Goal: Check status: Check status

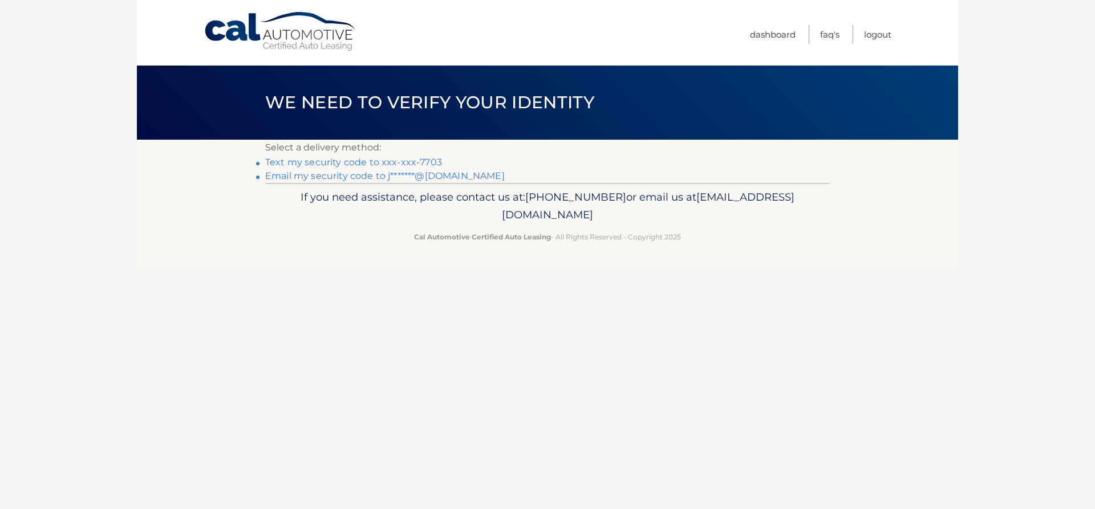
click at [392, 160] on link "Text my security code to xxx-xxx-7703" at bounding box center [353, 162] width 177 height 11
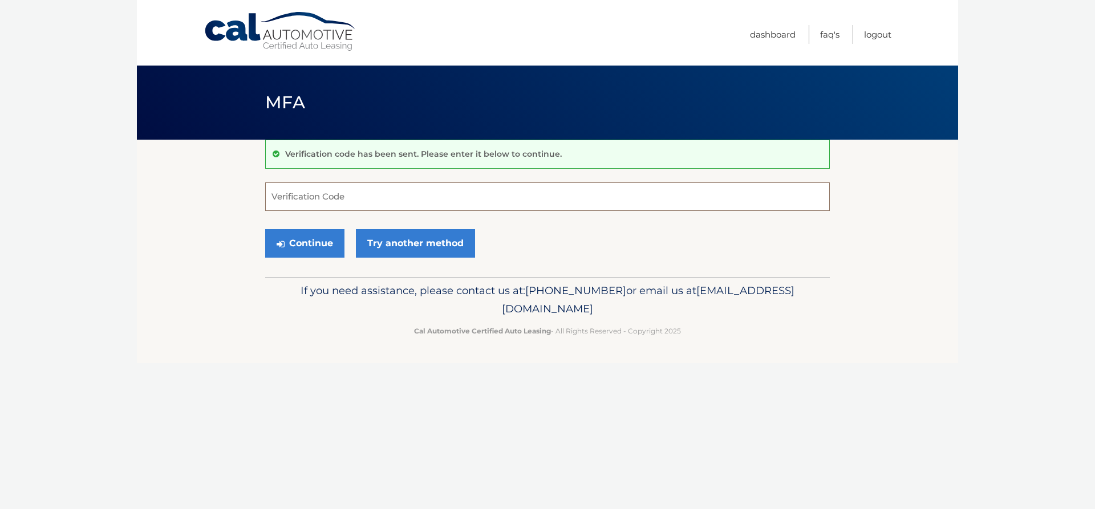
click at [355, 201] on input "Verification Code" at bounding box center [547, 197] width 565 height 29
type input "354364"
click at [319, 247] on button "Continue" at bounding box center [304, 243] width 79 height 29
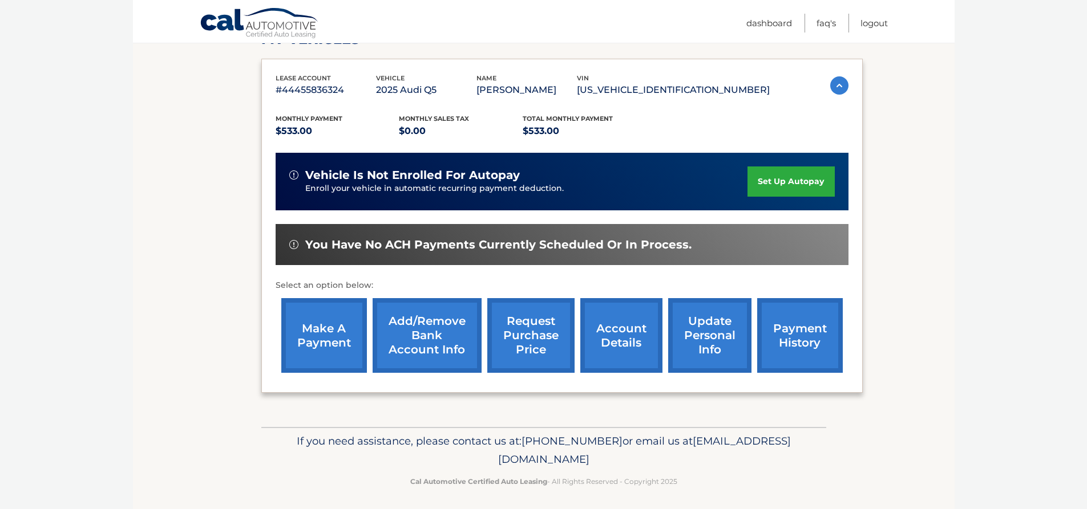
scroll to position [182, 0]
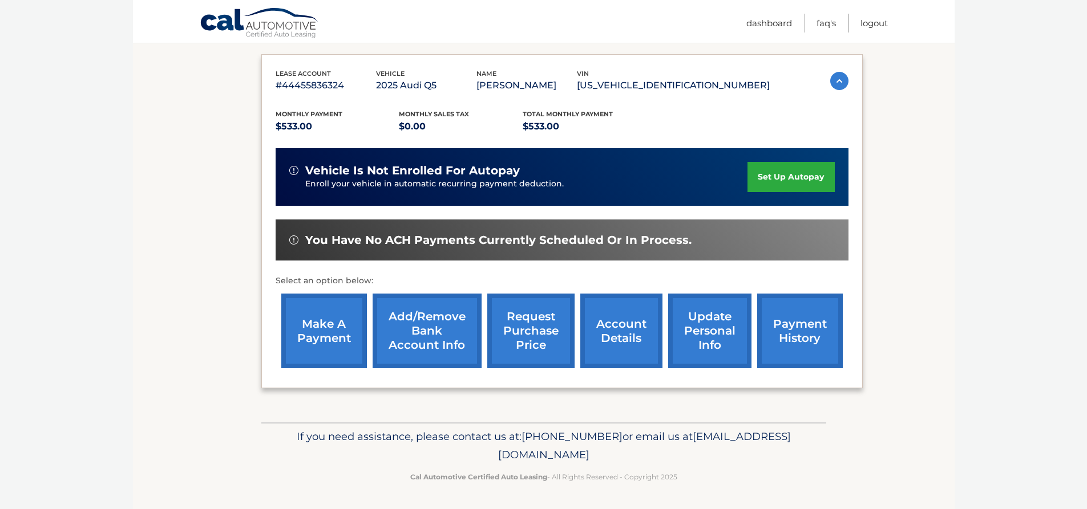
click at [624, 329] on link "account details" at bounding box center [621, 331] width 82 height 75
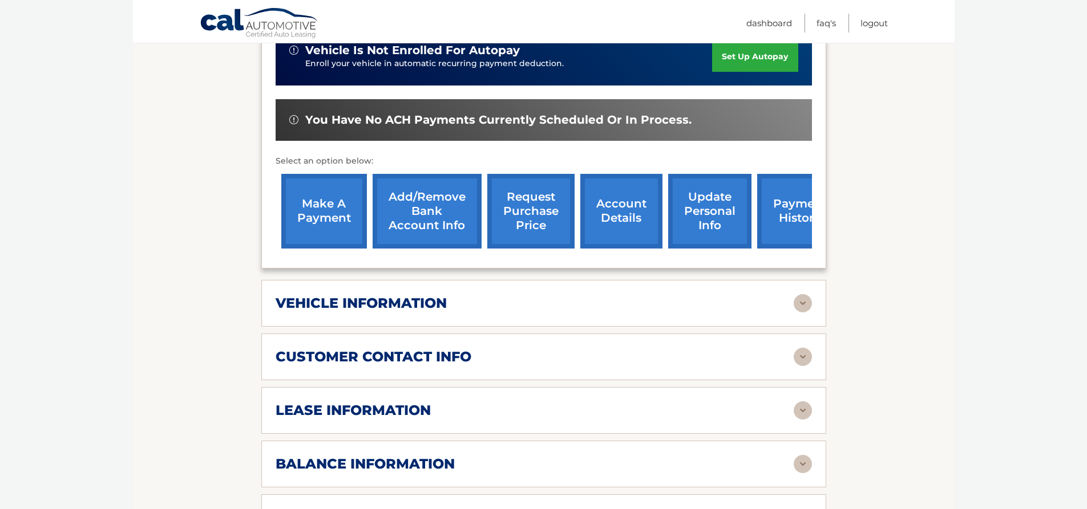
scroll to position [342, 0]
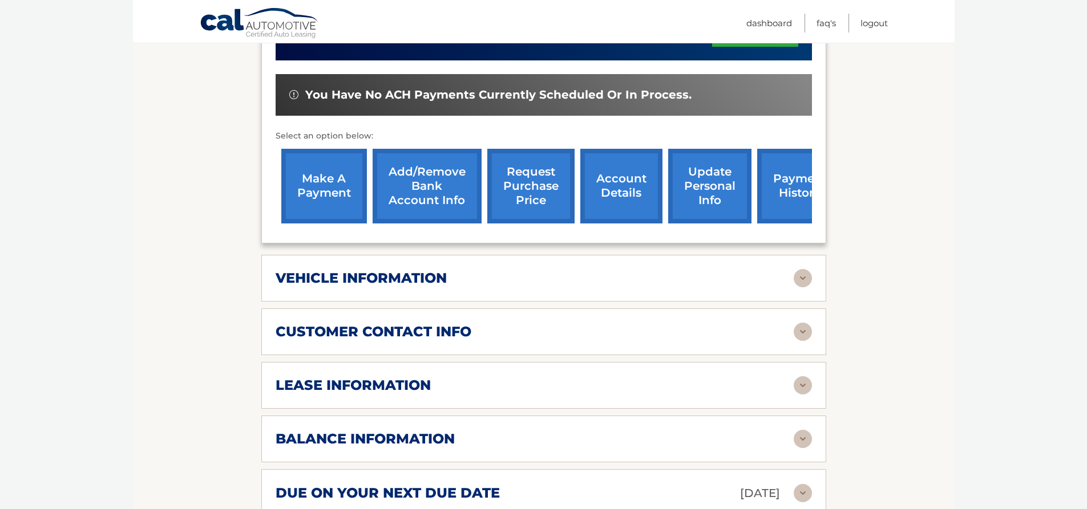
click at [803, 277] on img at bounding box center [803, 278] width 18 height 18
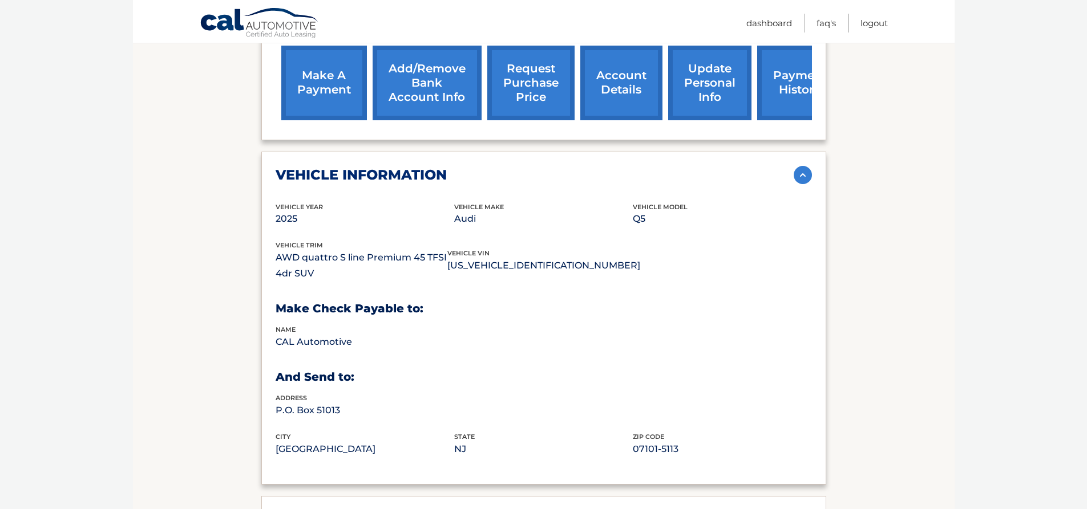
scroll to position [456, 0]
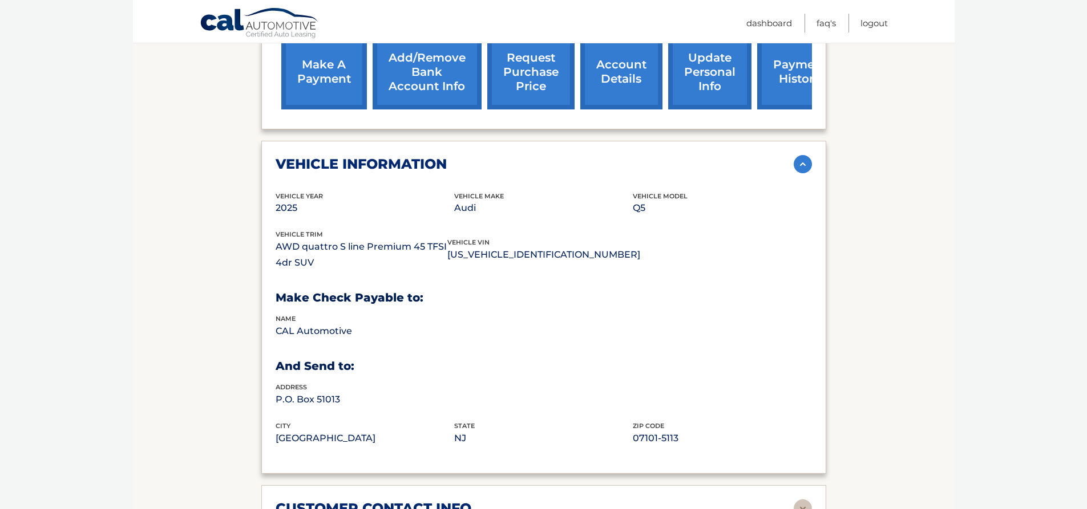
click at [807, 171] on img at bounding box center [803, 164] width 18 height 18
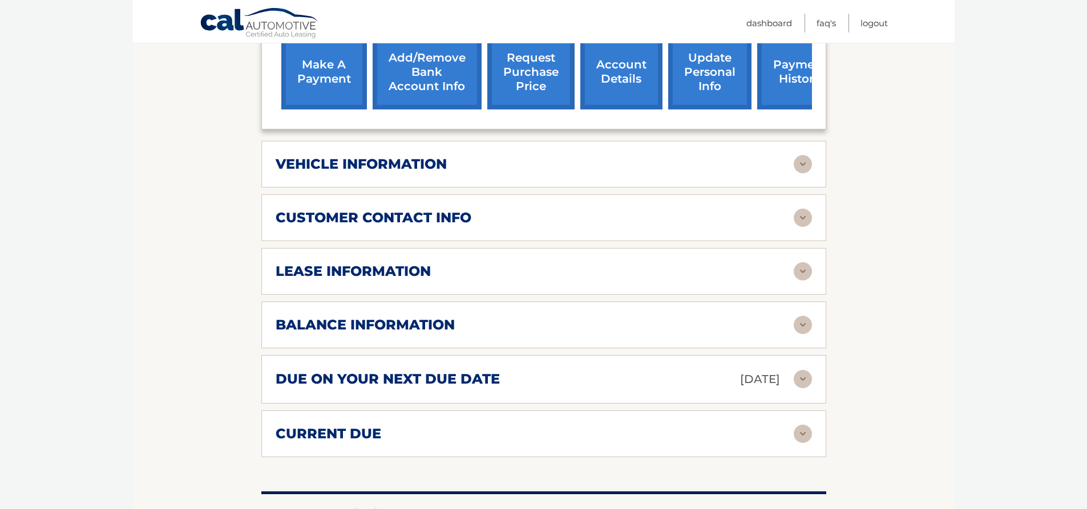
click at [798, 214] on img at bounding box center [803, 218] width 18 height 18
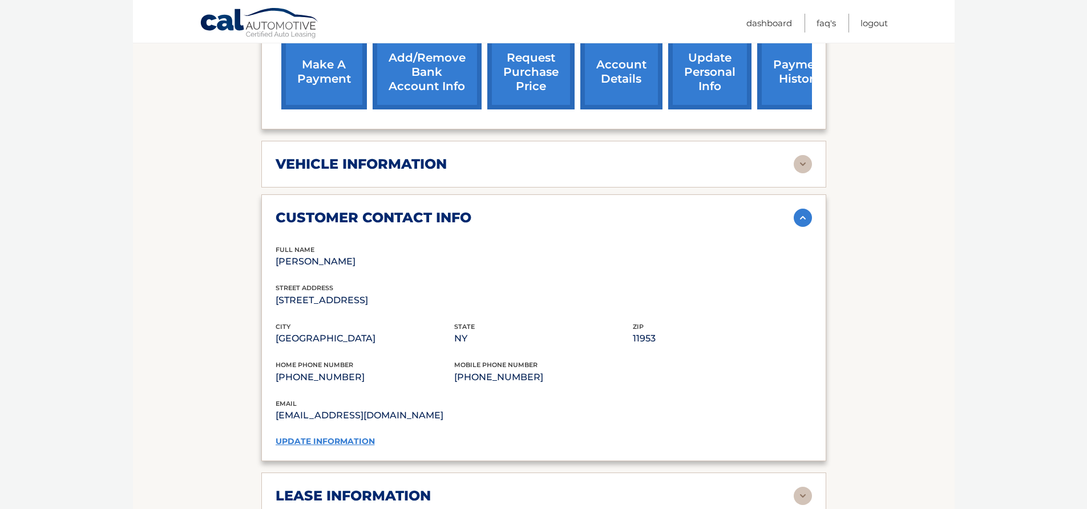
click at [802, 222] on img at bounding box center [803, 218] width 18 height 18
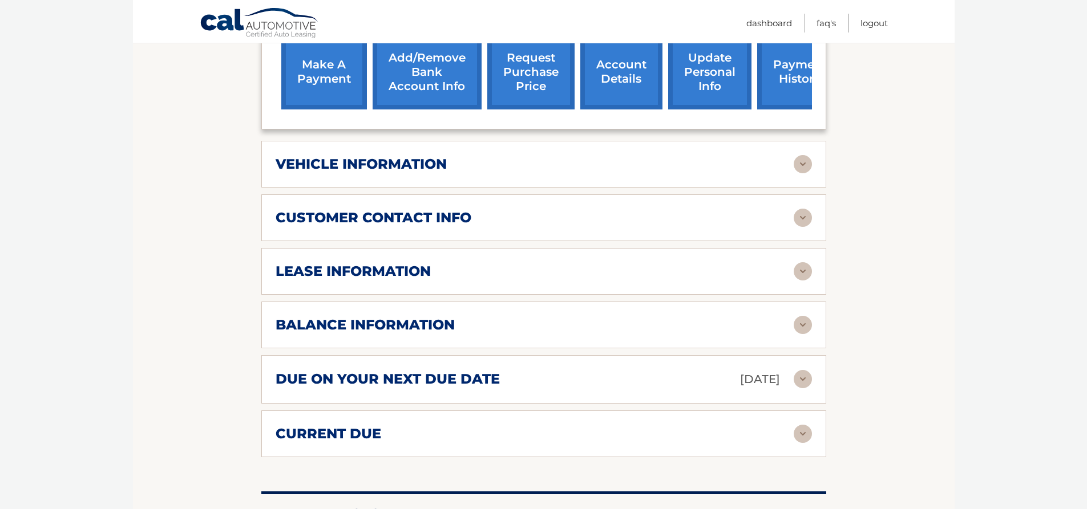
click at [804, 274] on img at bounding box center [803, 271] width 18 height 18
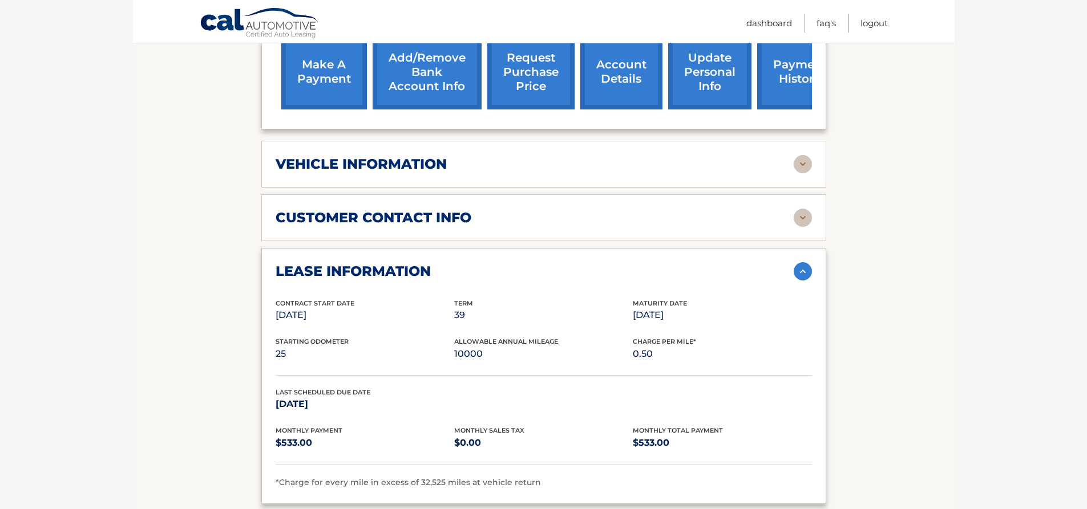
click at [807, 270] on img at bounding box center [803, 271] width 18 height 18
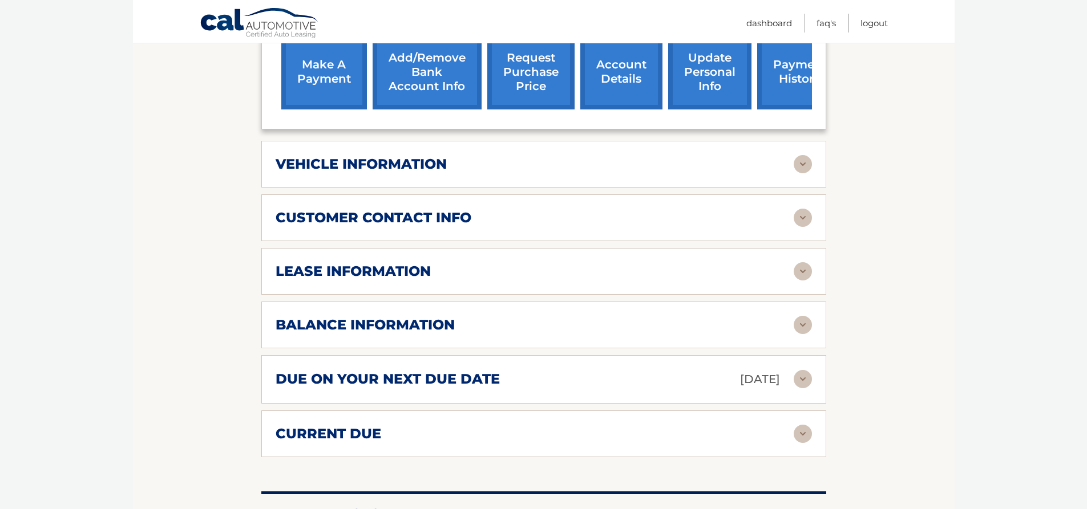
click at [702, 332] on div "balance information" at bounding box center [535, 325] width 518 height 17
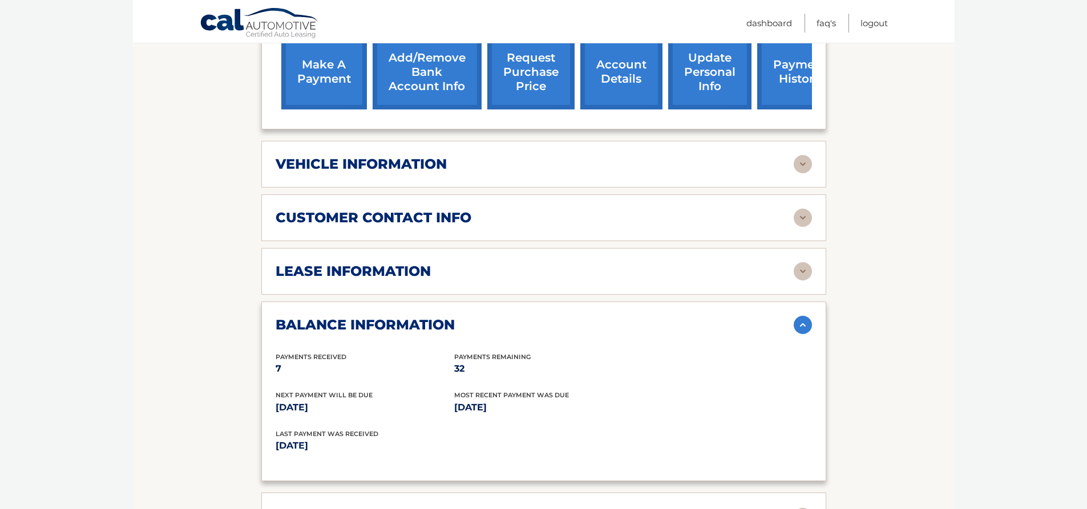
drag, startPoint x: 127, startPoint y: 218, endPoint x: 133, endPoint y: 214, distance: 7.1
